Goal: Transaction & Acquisition: Purchase product/service

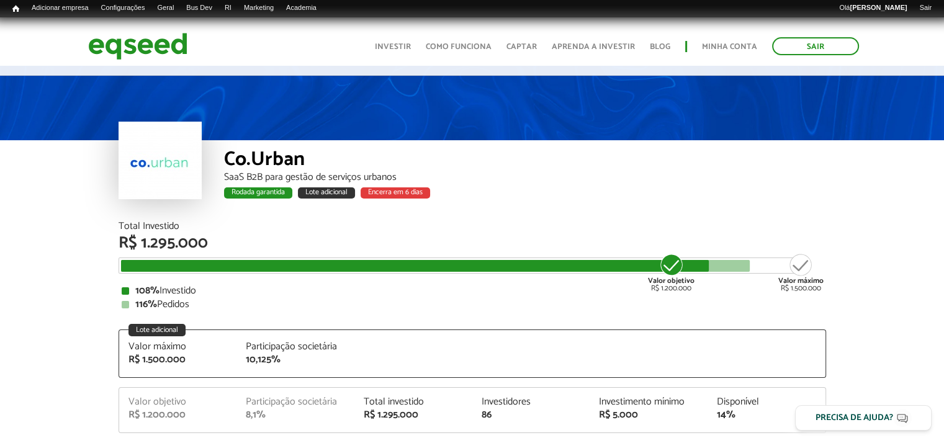
scroll to position [186, 0]
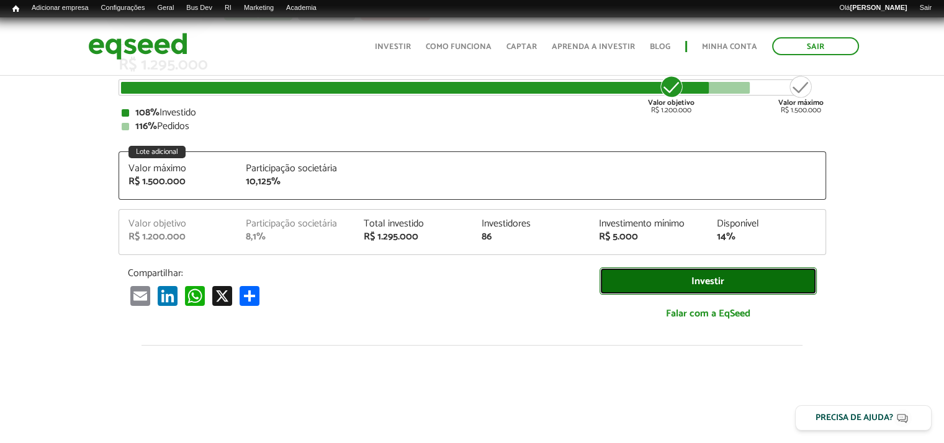
click at [711, 280] on link "Investir" at bounding box center [708, 282] width 217 height 28
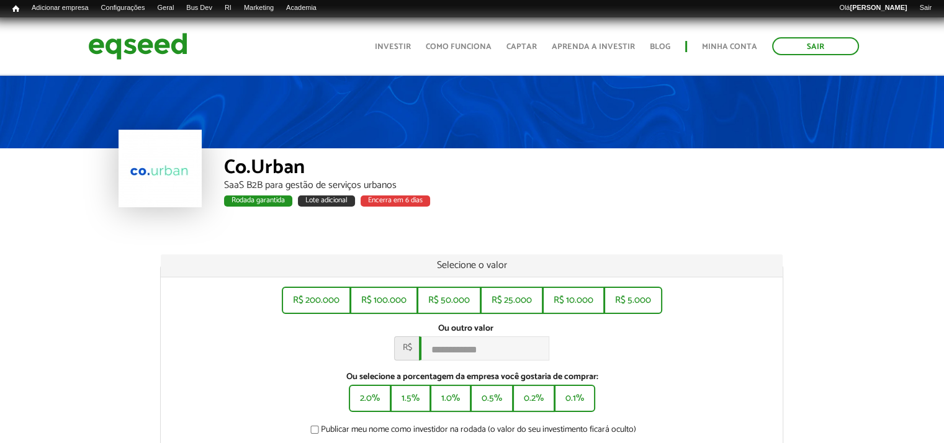
scroll to position [124, 0]
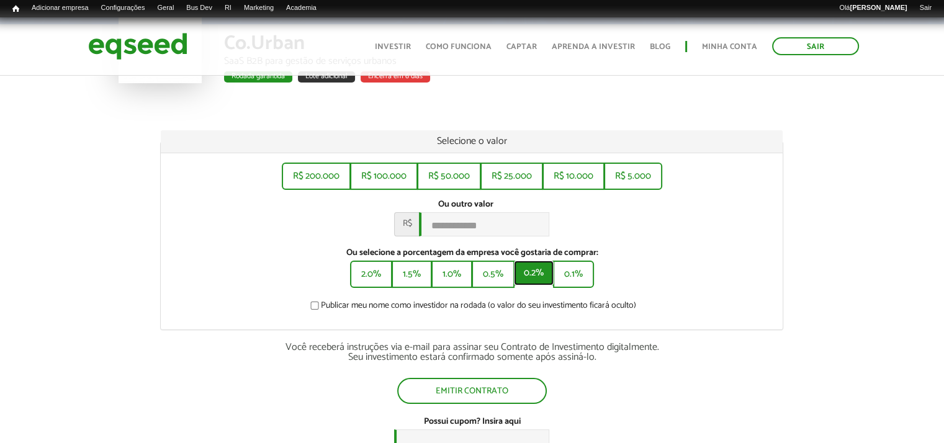
click at [531, 278] on button "0.2%" at bounding box center [534, 273] width 40 height 25
click at [492, 275] on button "0.5%" at bounding box center [492, 273] width 40 height 25
click at [365, 275] on button "2.0%" at bounding box center [370, 273] width 40 height 25
type input "*******"
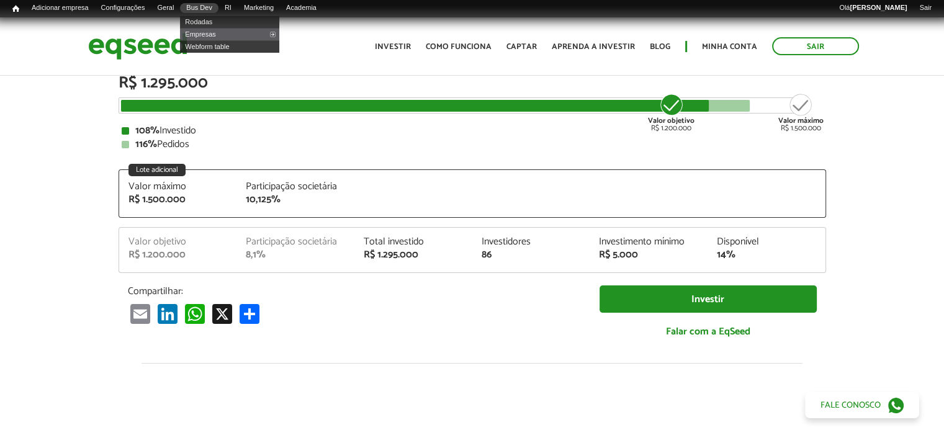
scroll to position [186, 0]
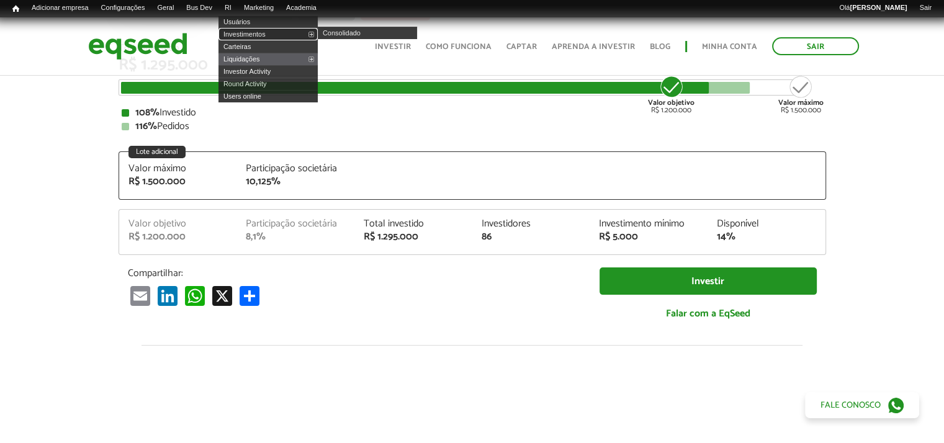
click at [248, 36] on link "Investimentos" at bounding box center [268, 34] width 99 height 12
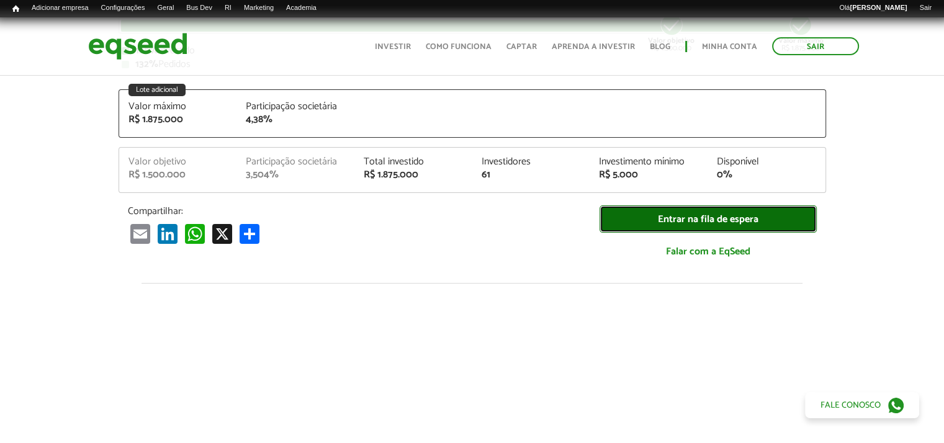
click at [705, 219] on link "Entrar na fila de espera" at bounding box center [708, 220] width 217 height 28
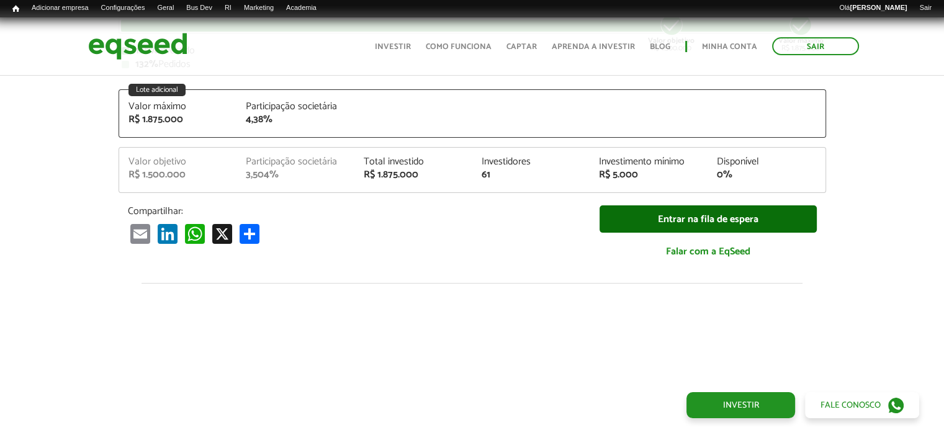
scroll to position [1431, 0]
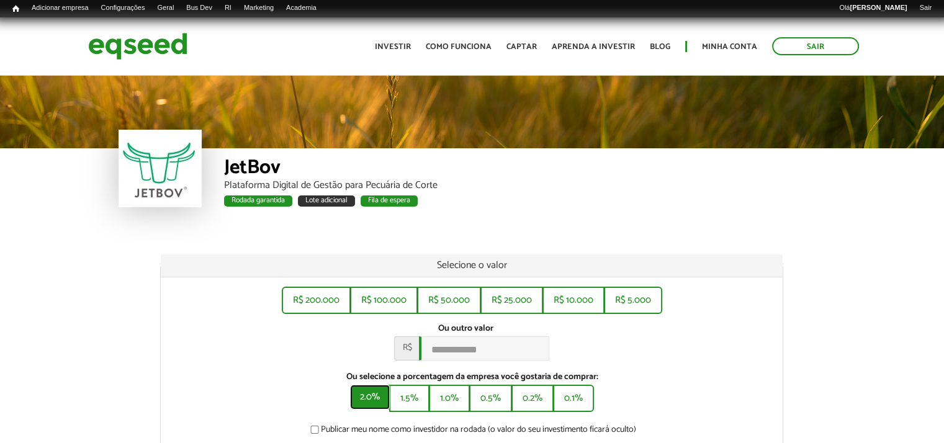
click at [382, 408] on button "2.0%" at bounding box center [370, 397] width 40 height 25
click at [416, 404] on button "1.5%" at bounding box center [411, 397] width 38 height 25
click at [450, 407] on button "1.0%" at bounding box center [450, 397] width 38 height 25
click at [354, 402] on button "2.0%" at bounding box center [370, 397] width 40 height 25
drag, startPoint x: 417, startPoint y: 404, endPoint x: 462, endPoint y: 412, distance: 45.4
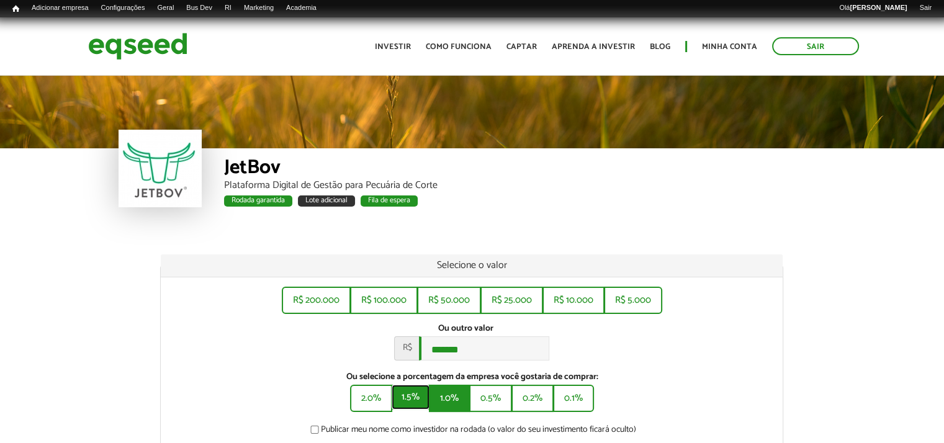
click at [423, 405] on button "1.5%" at bounding box center [411, 397] width 38 height 25
drag, startPoint x: 460, startPoint y: 411, endPoint x: 490, endPoint y: 413, distance: 29.9
click at [464, 410] on button "1.0%" at bounding box center [450, 397] width 38 height 25
click at [499, 410] on button "0.5%" at bounding box center [492, 397] width 40 height 25
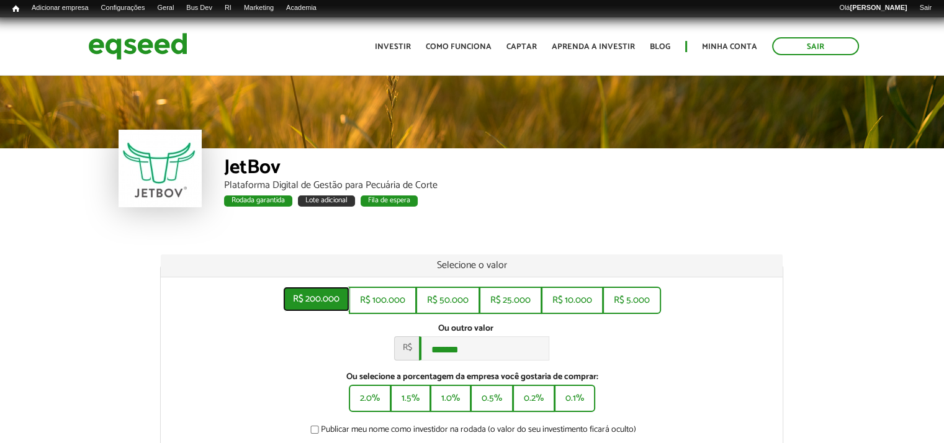
click at [324, 291] on button "R$ 200.000" at bounding box center [316, 299] width 66 height 25
drag, startPoint x: 375, startPoint y: 402, endPoint x: 350, endPoint y: 395, distance: 26.4
click at [374, 402] on button "2.0%" at bounding box center [370, 397] width 40 height 25
type input "*******"
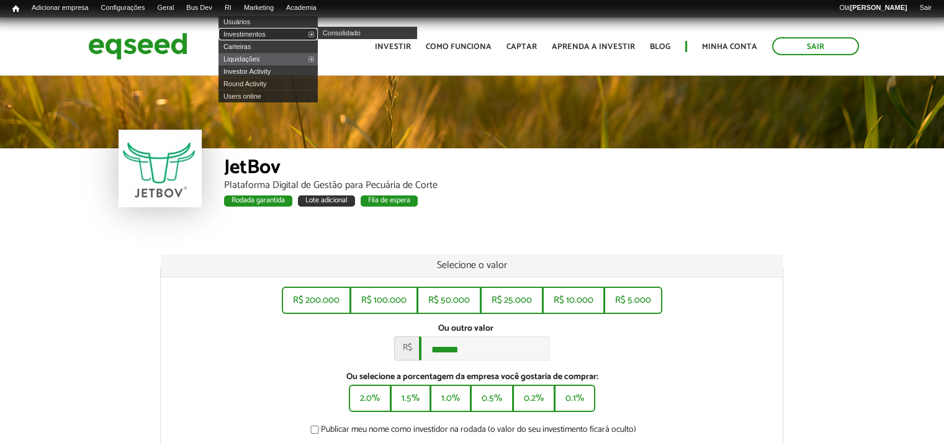
click at [246, 33] on link "Investimentos" at bounding box center [268, 34] width 99 height 12
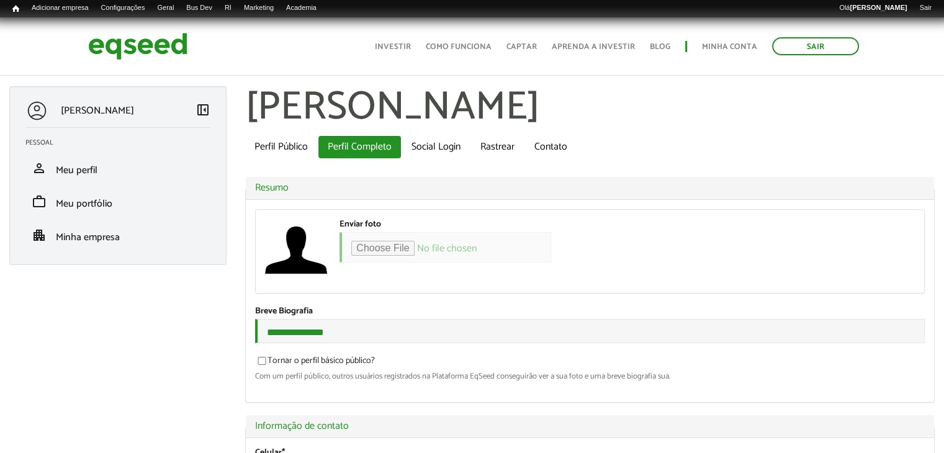
scroll to position [124, 0]
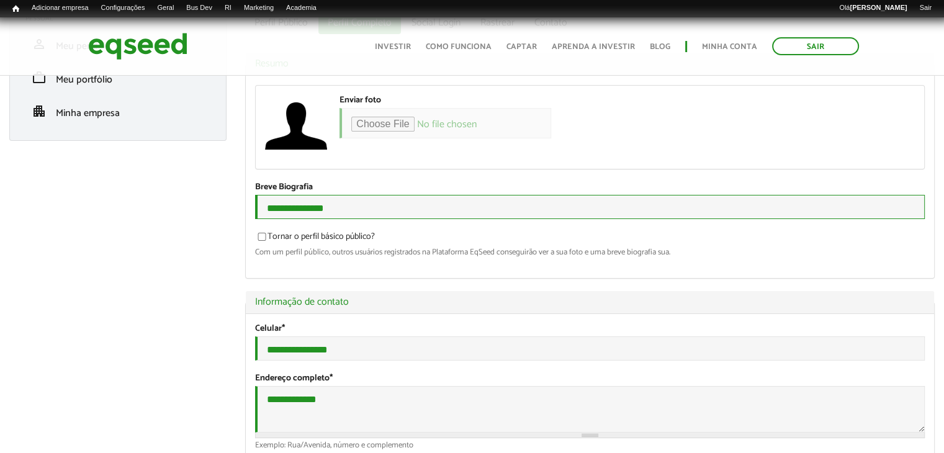
drag, startPoint x: 344, startPoint y: 217, endPoint x: 233, endPoint y: 204, distance: 111.2
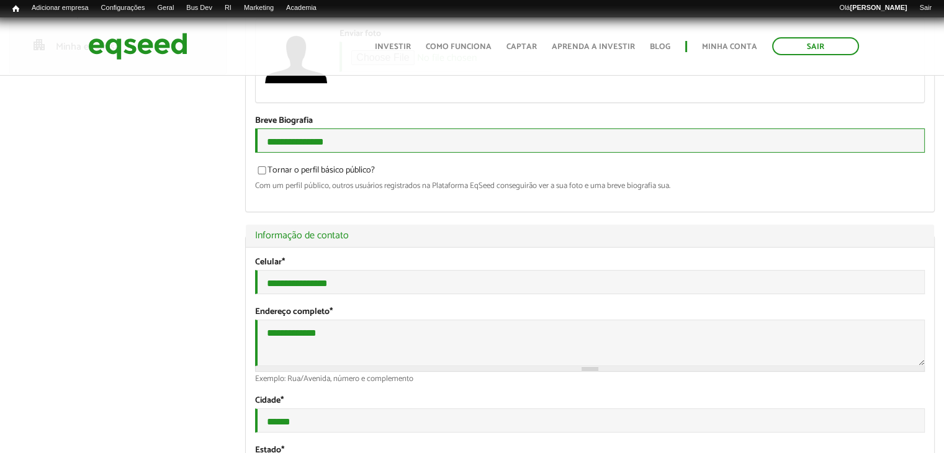
scroll to position [248, 0]
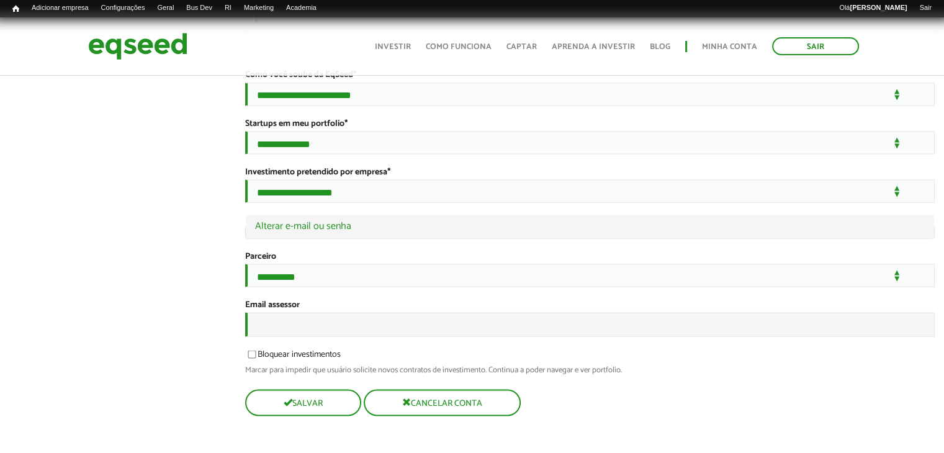
scroll to position [2329, 0]
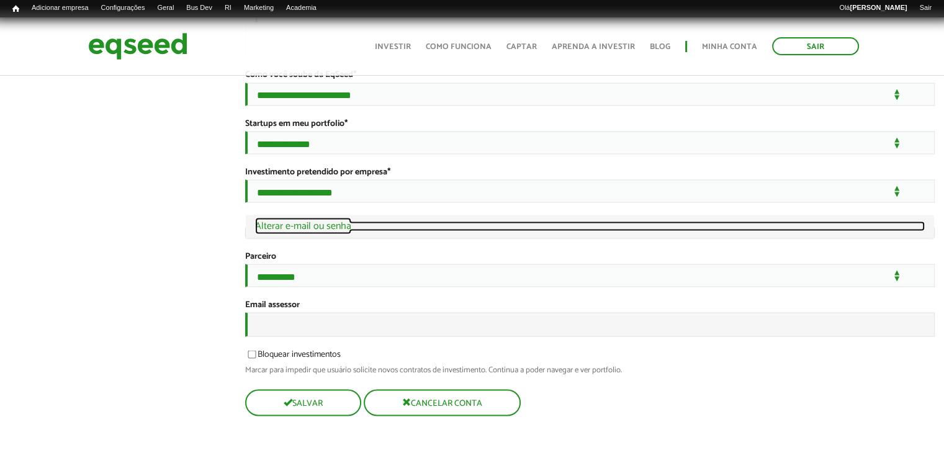
click at [286, 231] on link "Ocultar Alterar e-mail ou senha" at bounding box center [590, 226] width 670 height 10
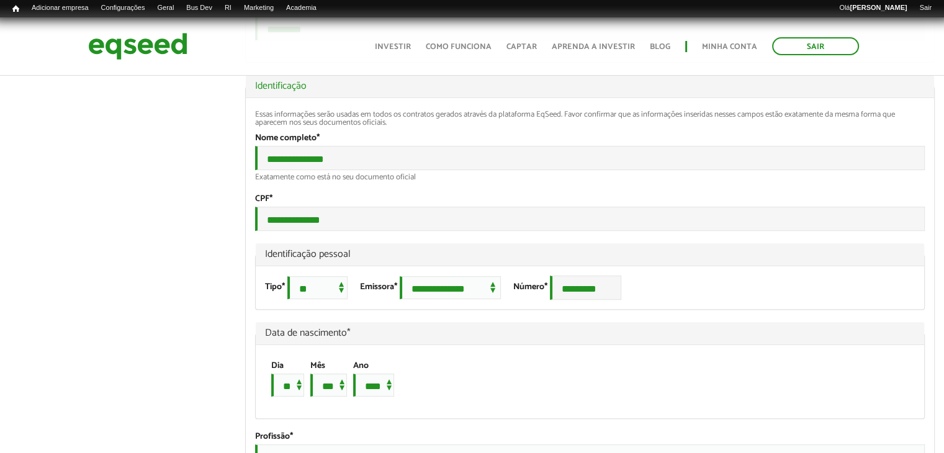
scroll to position [756, 0]
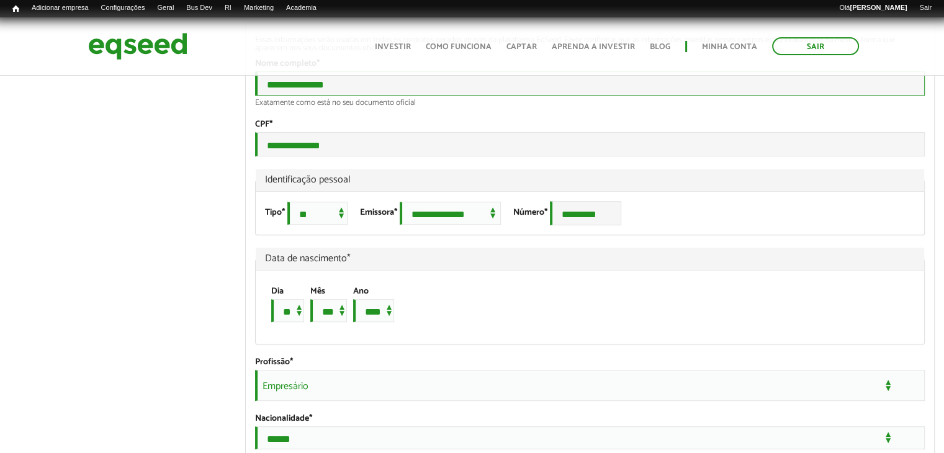
drag, startPoint x: 376, startPoint y: 115, endPoint x: 218, endPoint y: 92, distance: 160.0
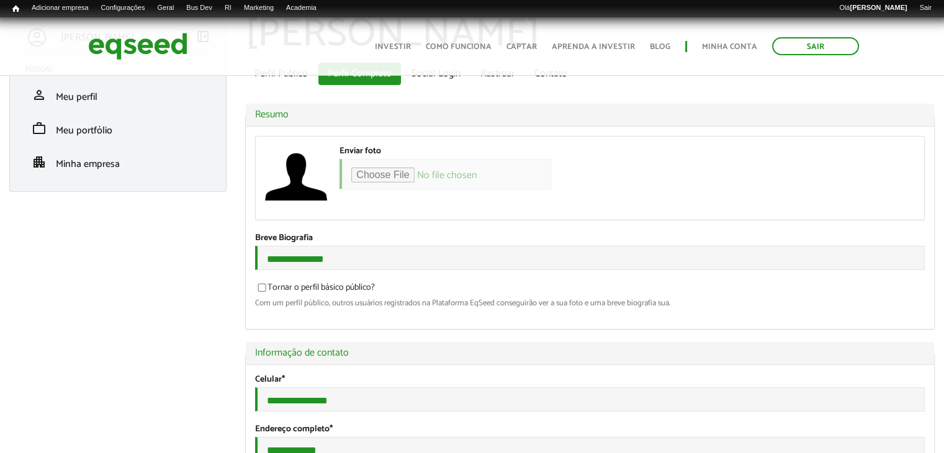
scroll to position [11, 0]
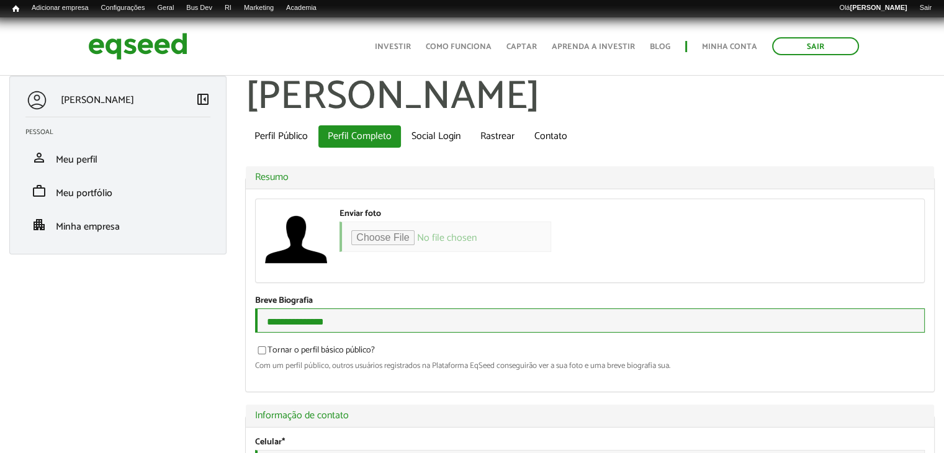
drag, startPoint x: 373, startPoint y: 321, endPoint x: 183, endPoint y: 310, distance: 189.7
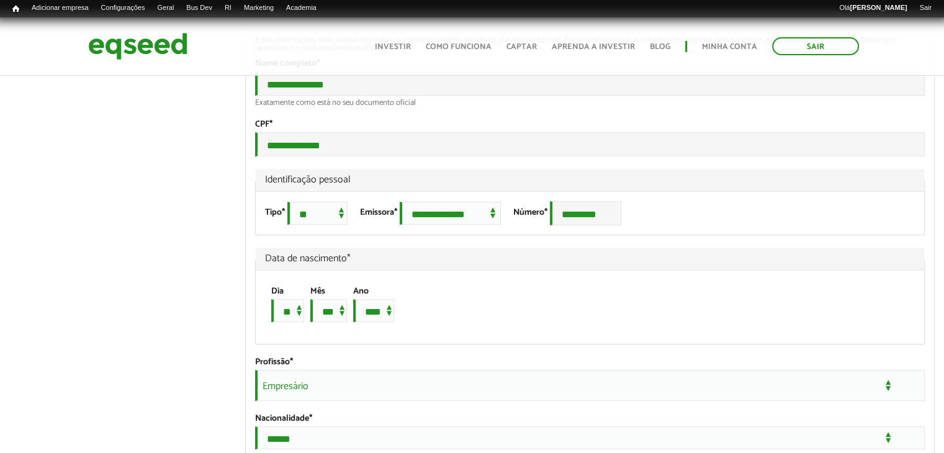
scroll to position [818, 0]
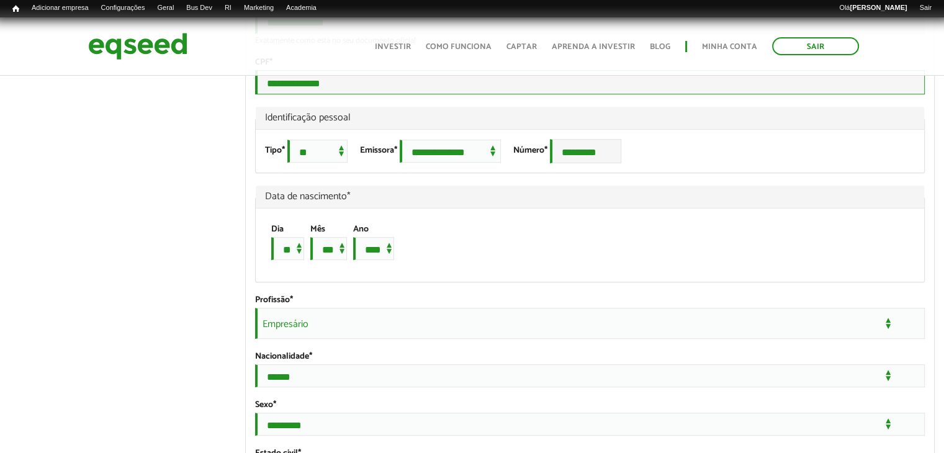
drag, startPoint x: 358, startPoint y: 123, endPoint x: 241, endPoint y: 115, distance: 117.0
